Goal: Transaction & Acquisition: Book appointment/travel/reservation

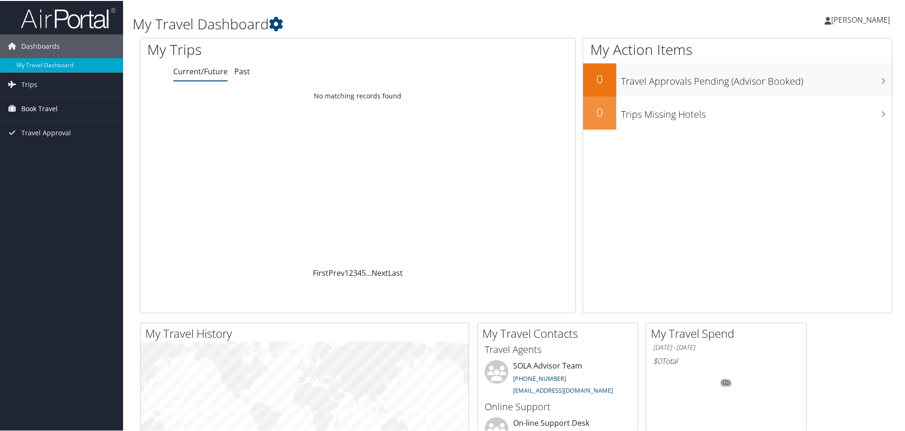
click at [45, 106] on span "Book Travel" at bounding box center [39, 108] width 36 height 24
click at [47, 136] on link "Book/Manage Online Trips" at bounding box center [61, 141] width 123 height 14
click at [858, 22] on span "[PERSON_NAME]" at bounding box center [860, 19] width 59 height 10
click at [805, 155] on link "Sign Out" at bounding box center [835, 154] width 106 height 16
